Goal: Task Accomplishment & Management: Manage account settings

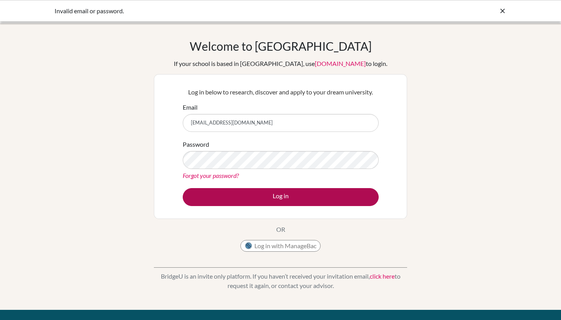
click at [301, 196] on button "Log in" at bounding box center [281, 197] width 196 height 18
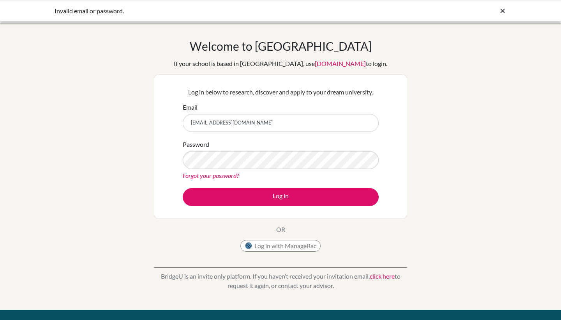
click at [300, 147] on div "Password Forgot your password?" at bounding box center [281, 160] width 196 height 41
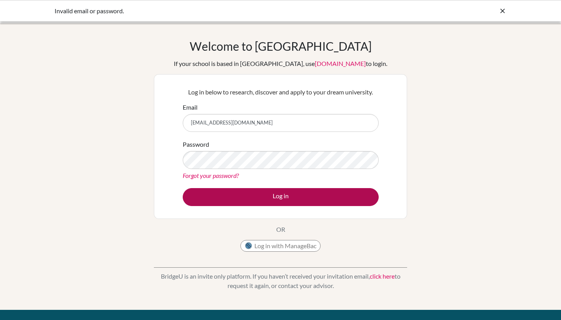
click at [311, 198] on button "Log in" at bounding box center [281, 197] width 196 height 18
click at [278, 194] on button "Log in" at bounding box center [281, 197] width 196 height 18
click at [251, 196] on button "Log in" at bounding box center [281, 197] width 196 height 18
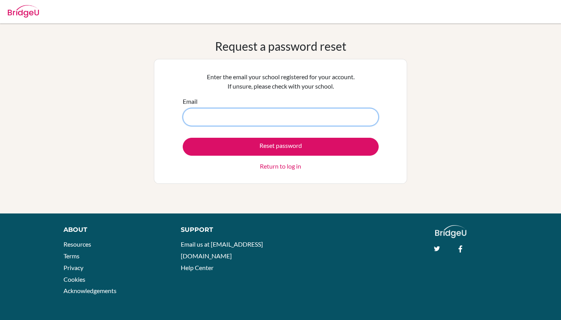
click at [252, 121] on input "Email" at bounding box center [281, 117] width 196 height 18
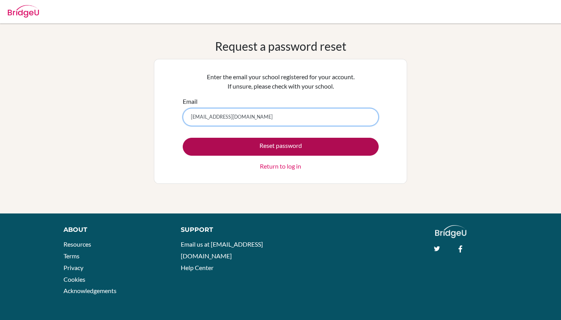
type input "[EMAIL_ADDRESS][DOMAIN_NAME]"
click at [246, 147] on button "Reset password" at bounding box center [281, 147] width 196 height 18
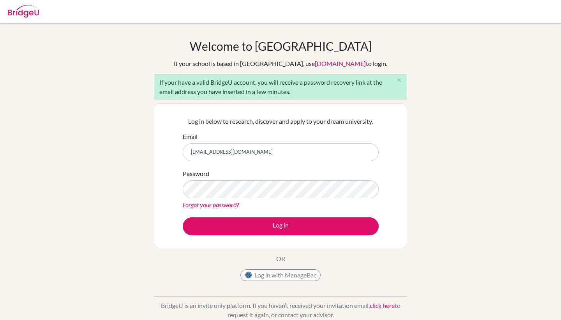
type input "[EMAIL_ADDRESS][DOMAIN_NAME]"
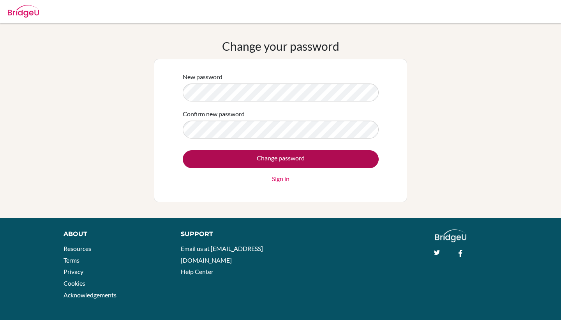
click at [251, 162] on input "Change password" at bounding box center [281, 159] width 196 height 18
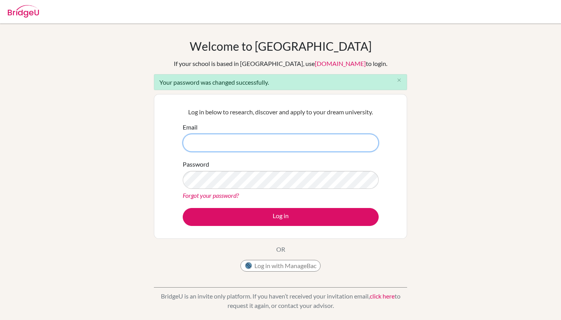
type input "[EMAIL_ADDRESS][DOMAIN_NAME]"
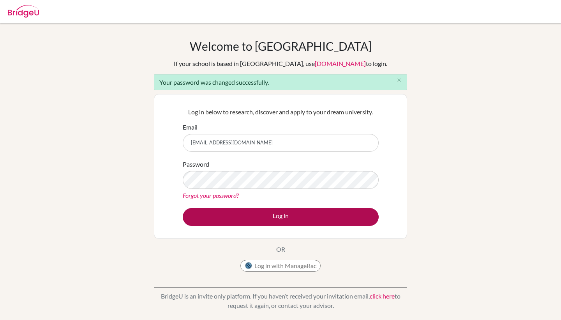
click at [272, 214] on button "Log in" at bounding box center [281, 217] width 196 height 18
